Goal: Task Accomplishment & Management: Manage account settings

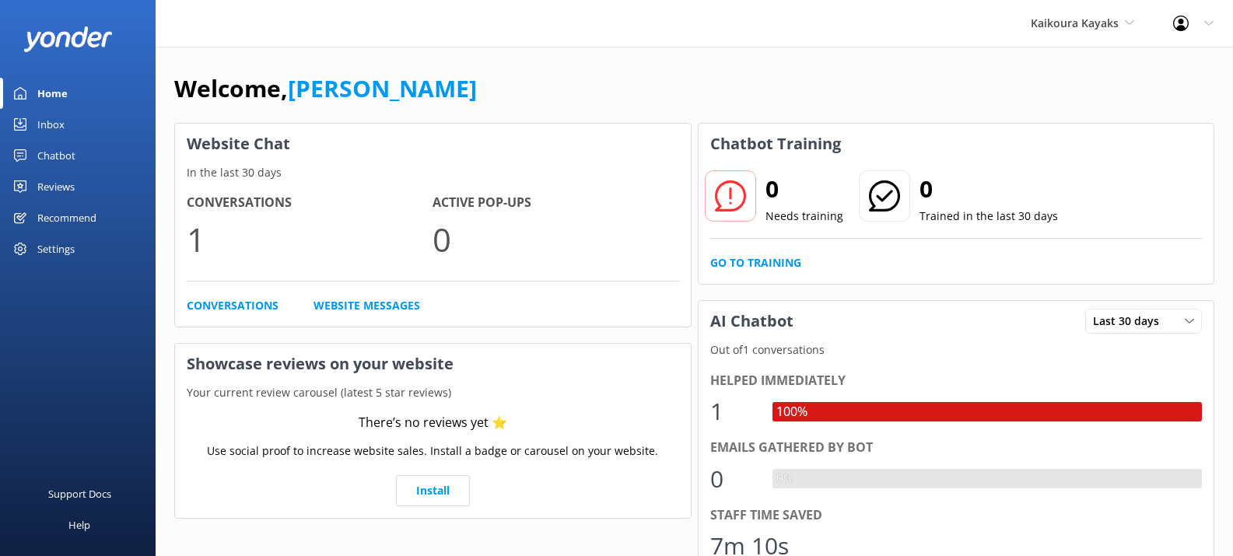
click at [47, 257] on div "Settings" at bounding box center [55, 248] width 37 height 31
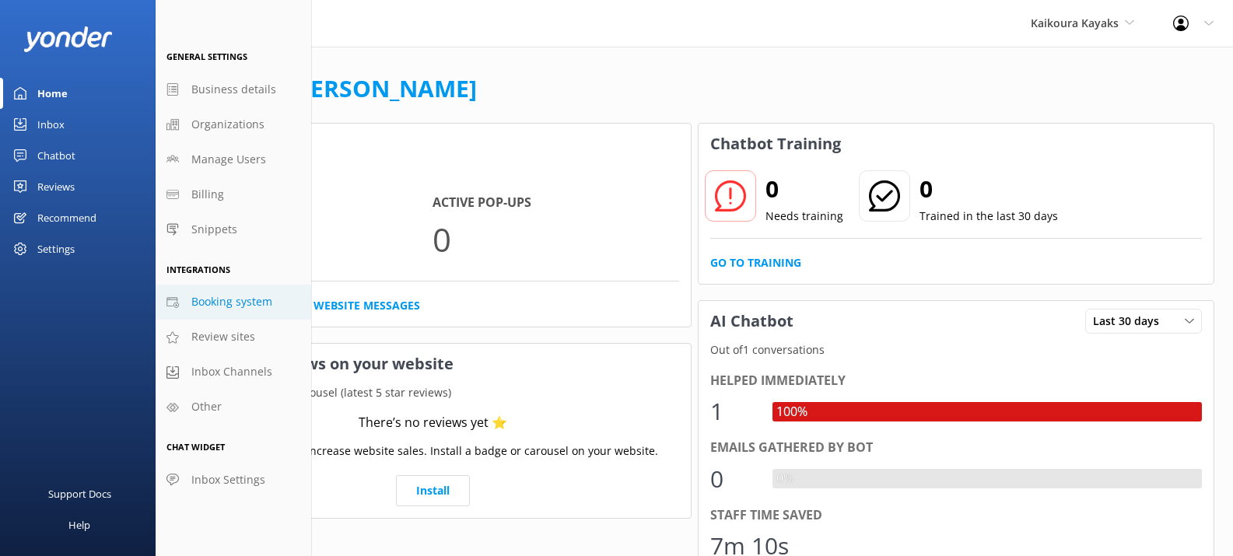
click at [208, 306] on span "Booking system" at bounding box center [231, 301] width 81 height 17
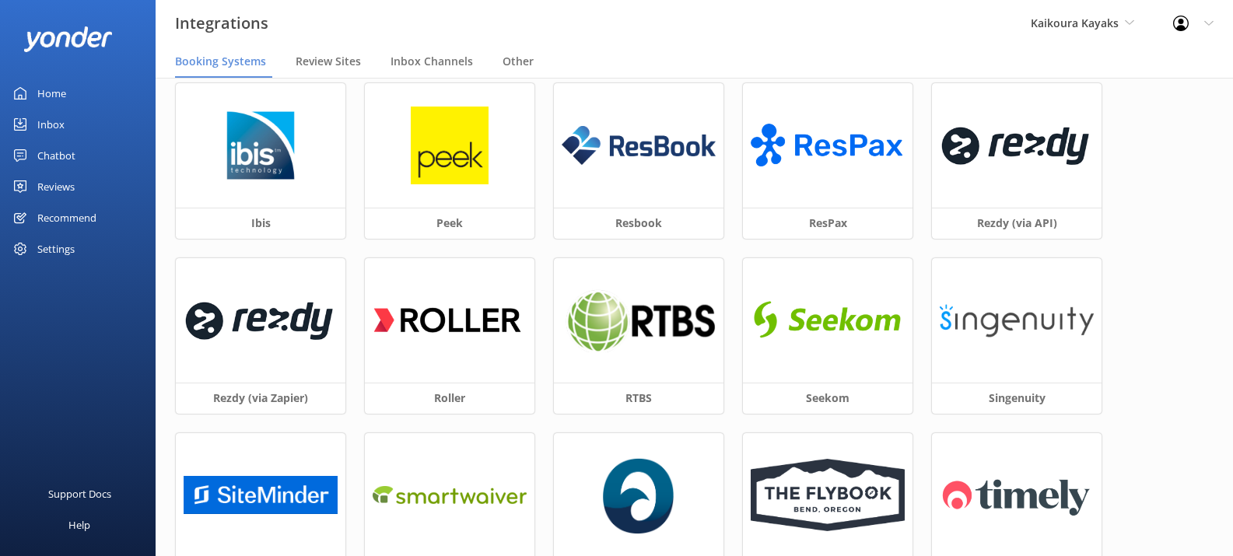
scroll to position [241, 0]
click at [1036, 145] on img at bounding box center [1017, 144] width 154 height 66
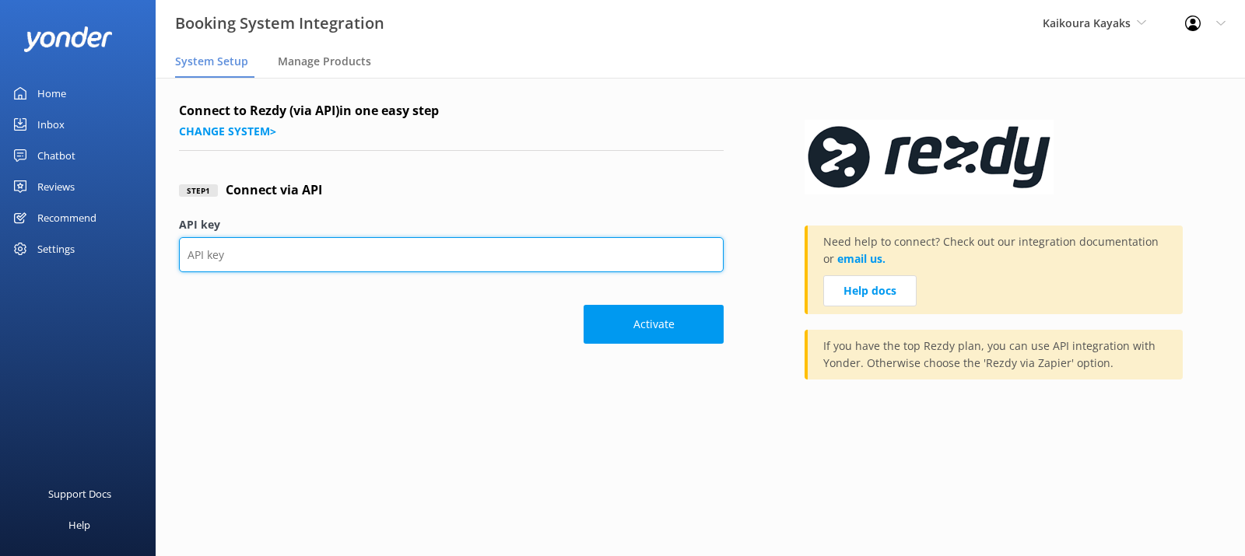
click at [411, 258] on input "API key" at bounding box center [451, 254] width 544 height 35
paste input "8b66568ae71045fdb9868fcf7bef43c1"
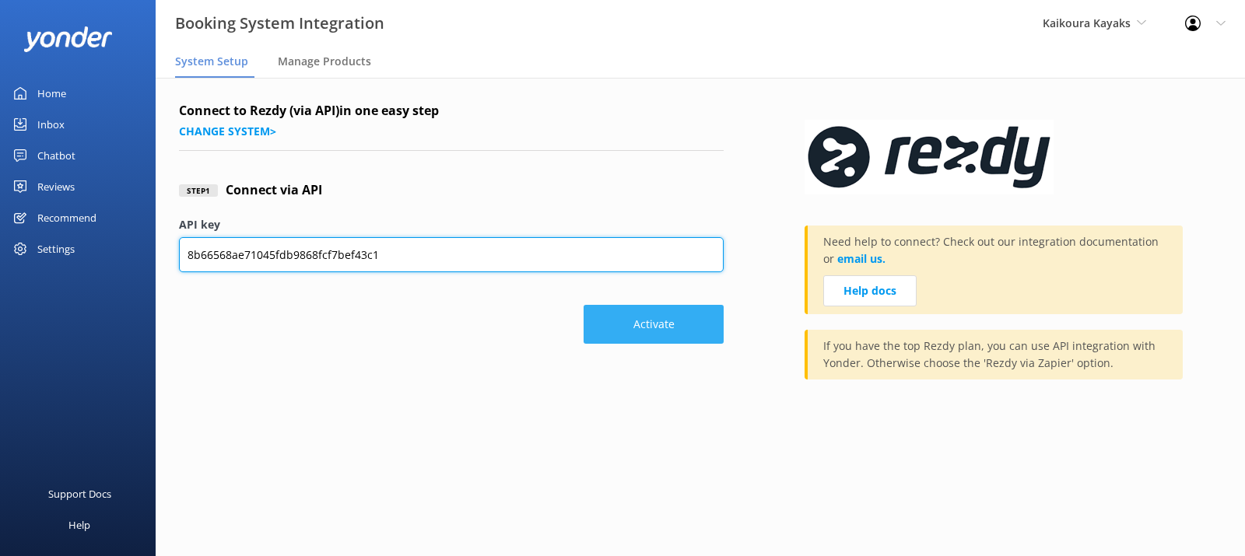
type input "8b66568ae71045fdb9868fcf7bef43c1"
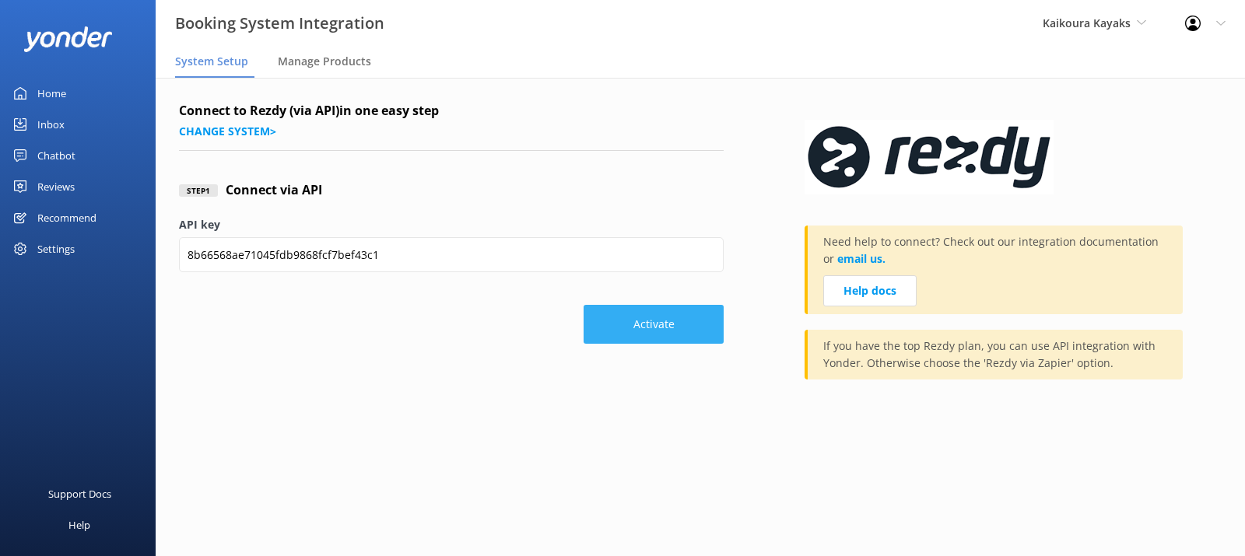
click at [644, 323] on button "Activate" at bounding box center [653, 324] width 140 height 39
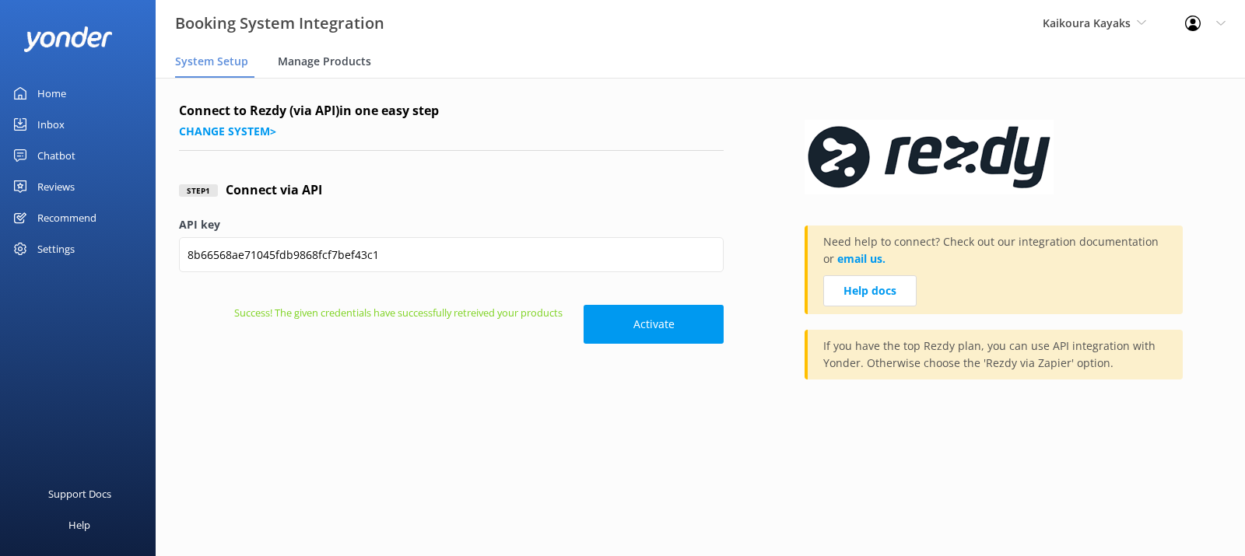
click at [336, 65] on span "Manage Products" at bounding box center [324, 62] width 93 height 16
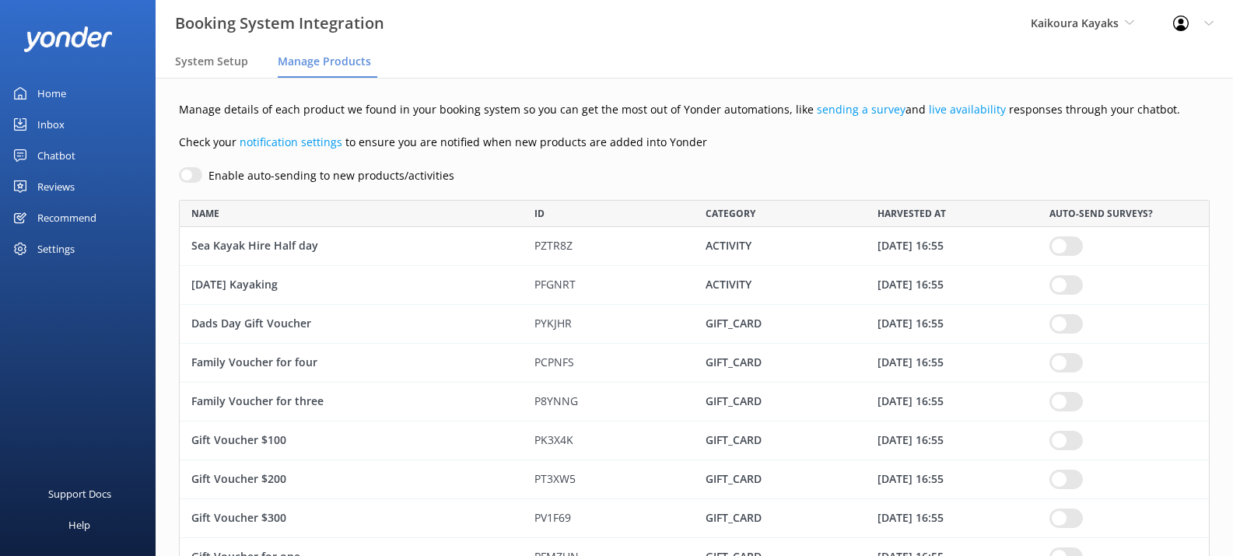
scroll to position [1222, 1019]
